Goal: Transaction & Acquisition: Purchase product/service

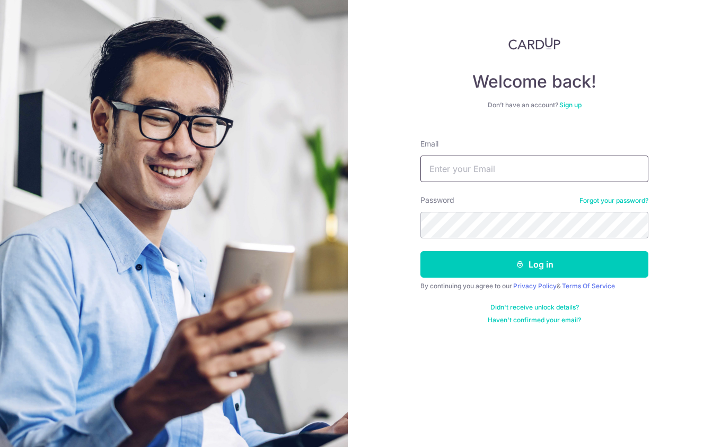
type input "jeanrosales@me.com"
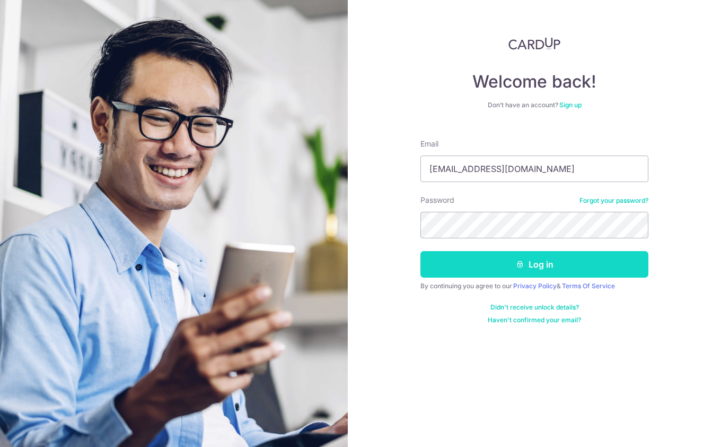
click at [472, 264] on button "Log in" at bounding box center [535, 264] width 228 height 27
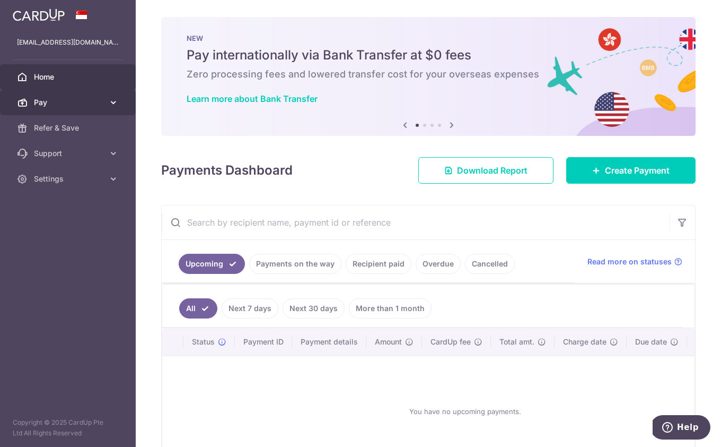
click at [74, 100] on span "Pay" at bounding box center [69, 102] width 70 height 11
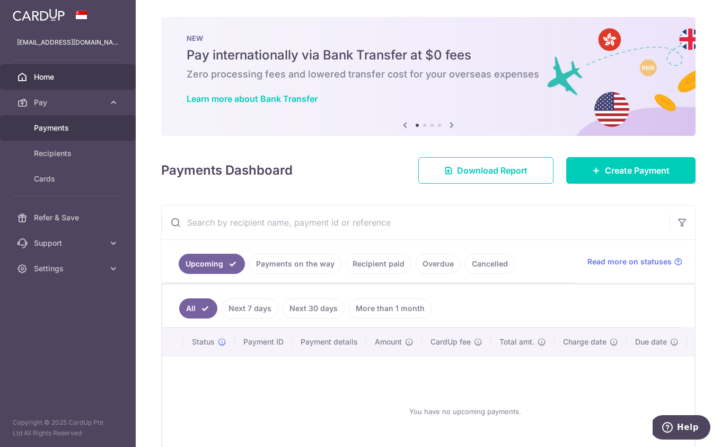
click at [60, 127] on span "Payments" at bounding box center [69, 128] width 70 height 11
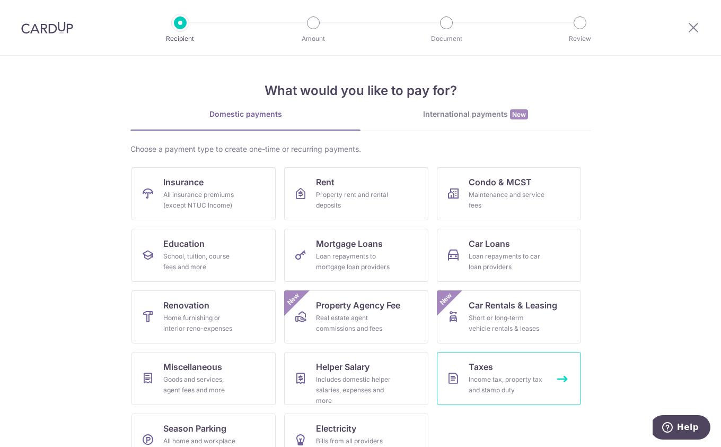
click at [481, 385] on div "Income tax, property tax and stamp duty" at bounding box center [507, 384] width 76 height 21
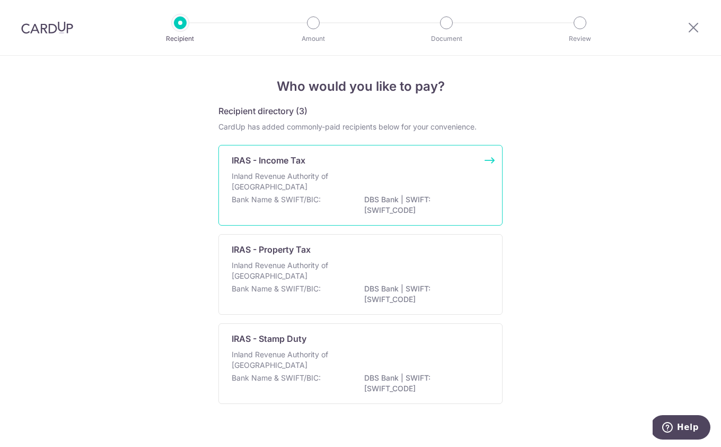
click at [374, 186] on div "Inland Revenue Authority of Singapore" at bounding box center [361, 182] width 258 height 23
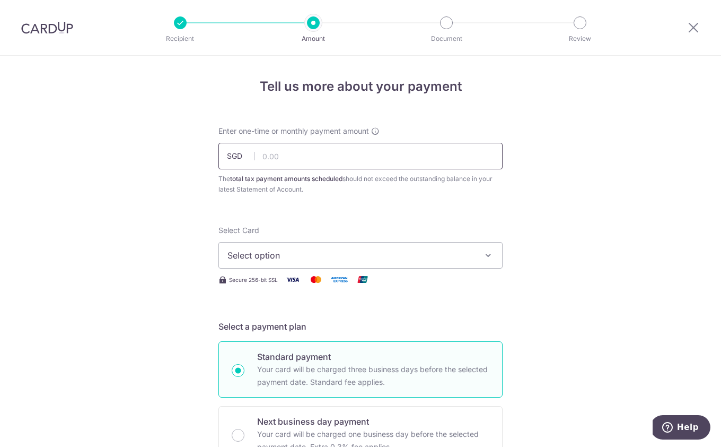
click at [331, 162] on input "text" at bounding box center [361, 156] width 284 height 27
type input "176.88"
click at [350, 255] on span "Select option" at bounding box center [351, 255] width 247 height 13
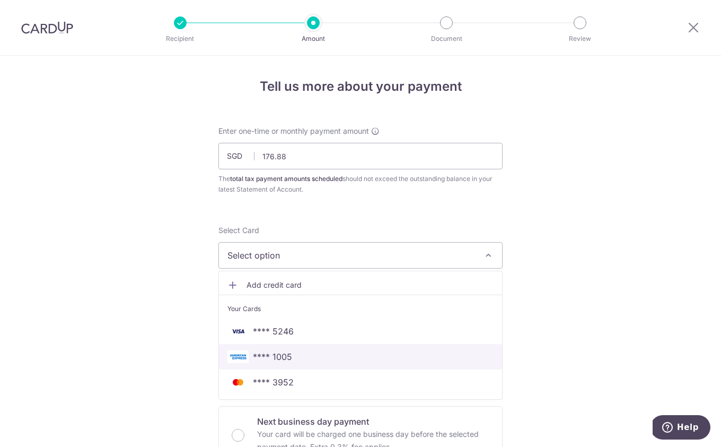
click at [333, 354] on span "**** 1005" at bounding box center [361, 356] width 266 height 13
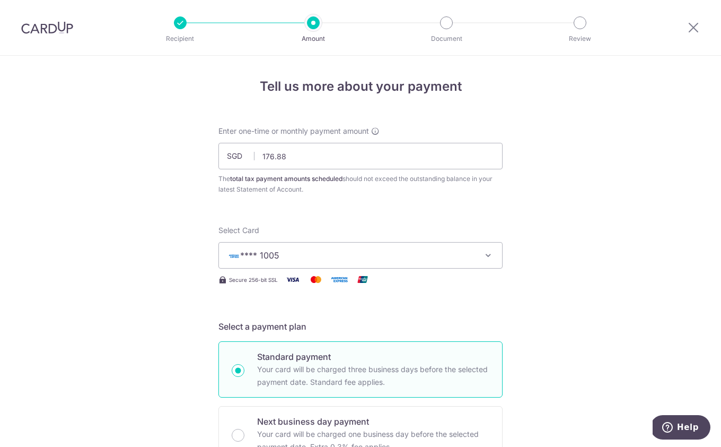
click at [336, 351] on p "Standard payment" at bounding box center [373, 356] width 232 height 13
click at [245, 364] on input "Standard payment Your card will be charged three business days before the selec…" at bounding box center [238, 370] width 13 height 13
radio input "true"
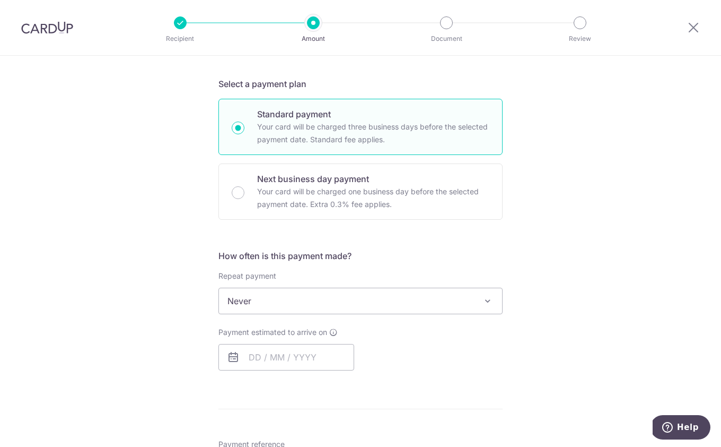
scroll to position [249, 0]
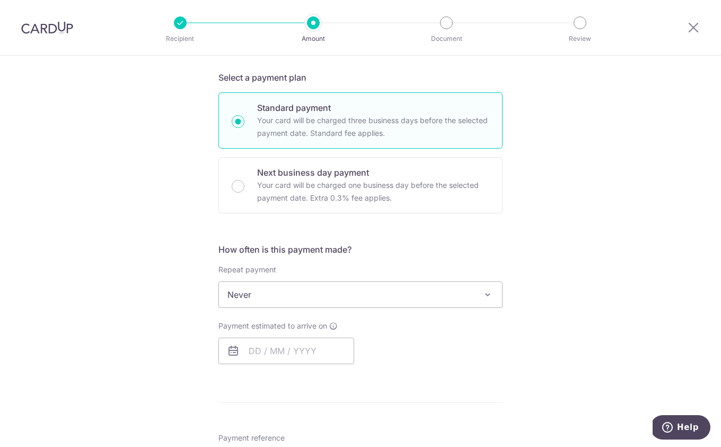
click at [456, 298] on span "Never" at bounding box center [360, 294] width 283 height 25
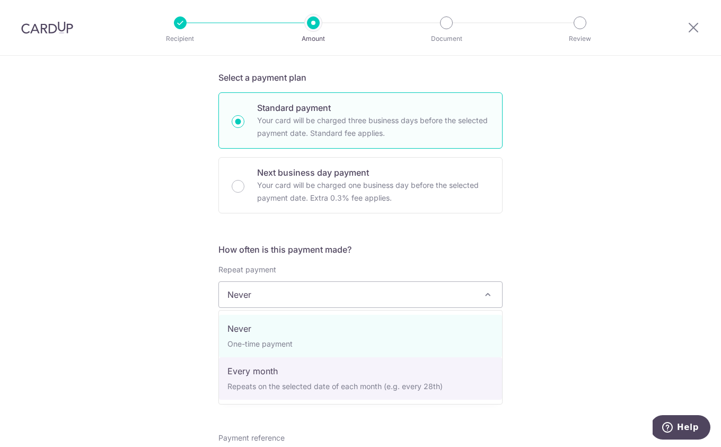
select select "3"
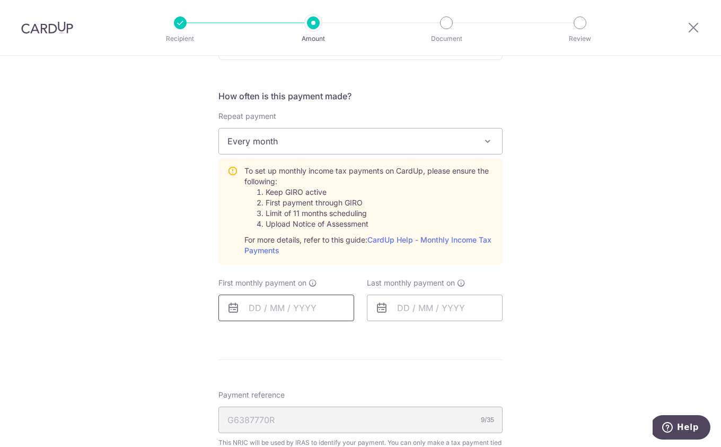
scroll to position [403, 0]
click at [259, 310] on input "text" at bounding box center [287, 305] width 136 height 27
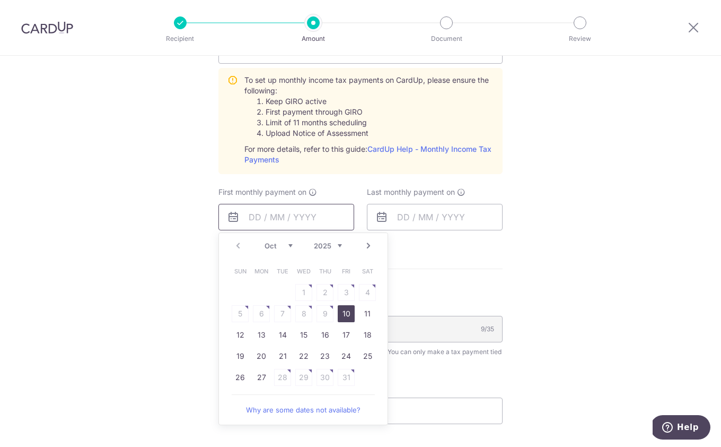
scroll to position [494, 0]
click at [259, 353] on link "20" at bounding box center [261, 354] width 17 height 17
type input "[DATE]"
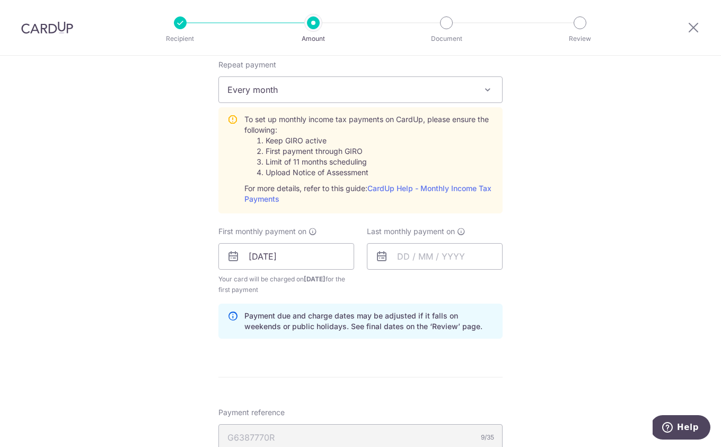
scroll to position [420, 0]
click at [423, 269] on input "text" at bounding box center [435, 256] width 136 height 27
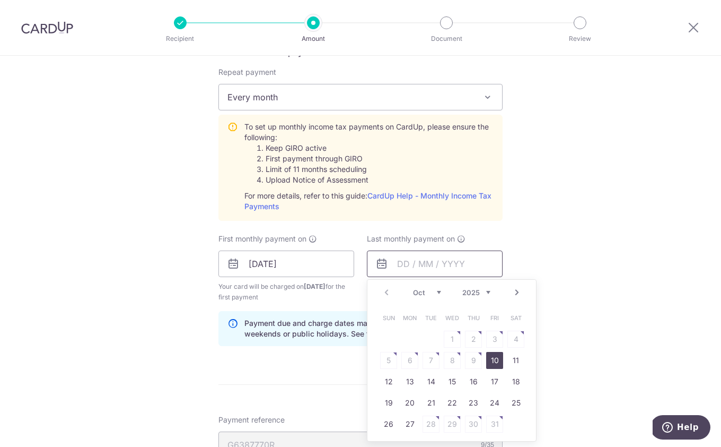
scroll to position [447, 0]
click at [406, 358] on table "Sun Mon Tue Wed Thu Fri Sat 1 2 3 4 5 6 7 8 9 10 11 12 13 14 15 16 17 18 19 20 …" at bounding box center [452, 369] width 149 height 127
click at [410, 360] on table "Sun Mon Tue Wed Thu Fri Sat 1 2 3 4 5 6 7 8 9 10 11 12 13 14 15 16 17 18 19 20 …" at bounding box center [452, 369] width 149 height 127
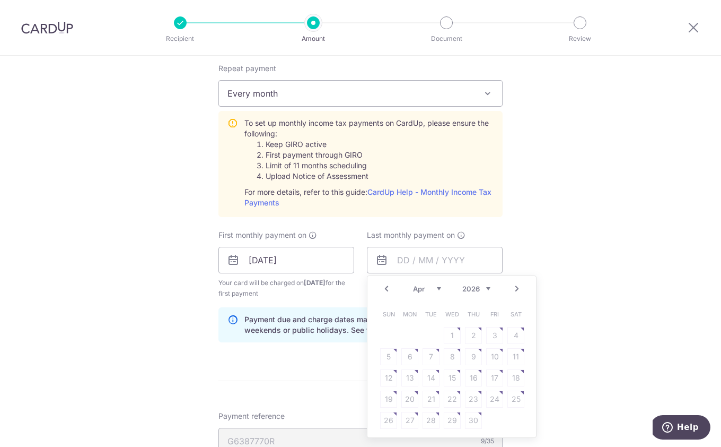
click at [410, 360] on table "Sun Mon Tue Wed Thu Fri Sat 1 2 3 4 5 6 7 8 9 10 11 12 13 14 15 16 17 18 19 20 …" at bounding box center [452, 366] width 149 height 127
click at [511, 249] on div "Tell us more about your payment Enter one-time or monthly payment amount SGD 17…" at bounding box center [360, 181] width 721 height 1150
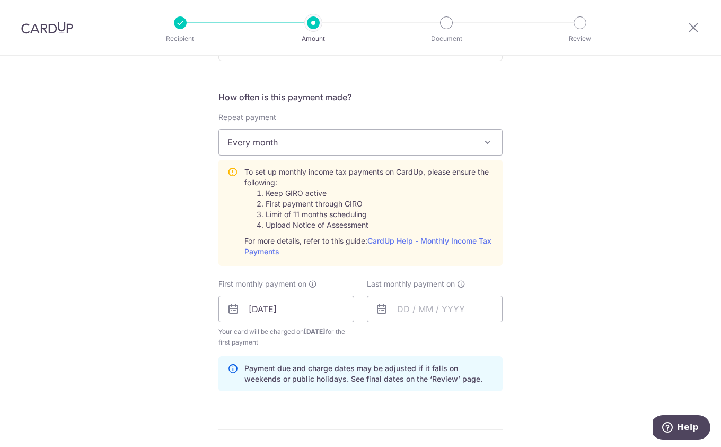
scroll to position [399, 0]
click at [406, 306] on input "text" at bounding box center [435, 310] width 136 height 27
